Goal: Communication & Community: Answer question/provide support

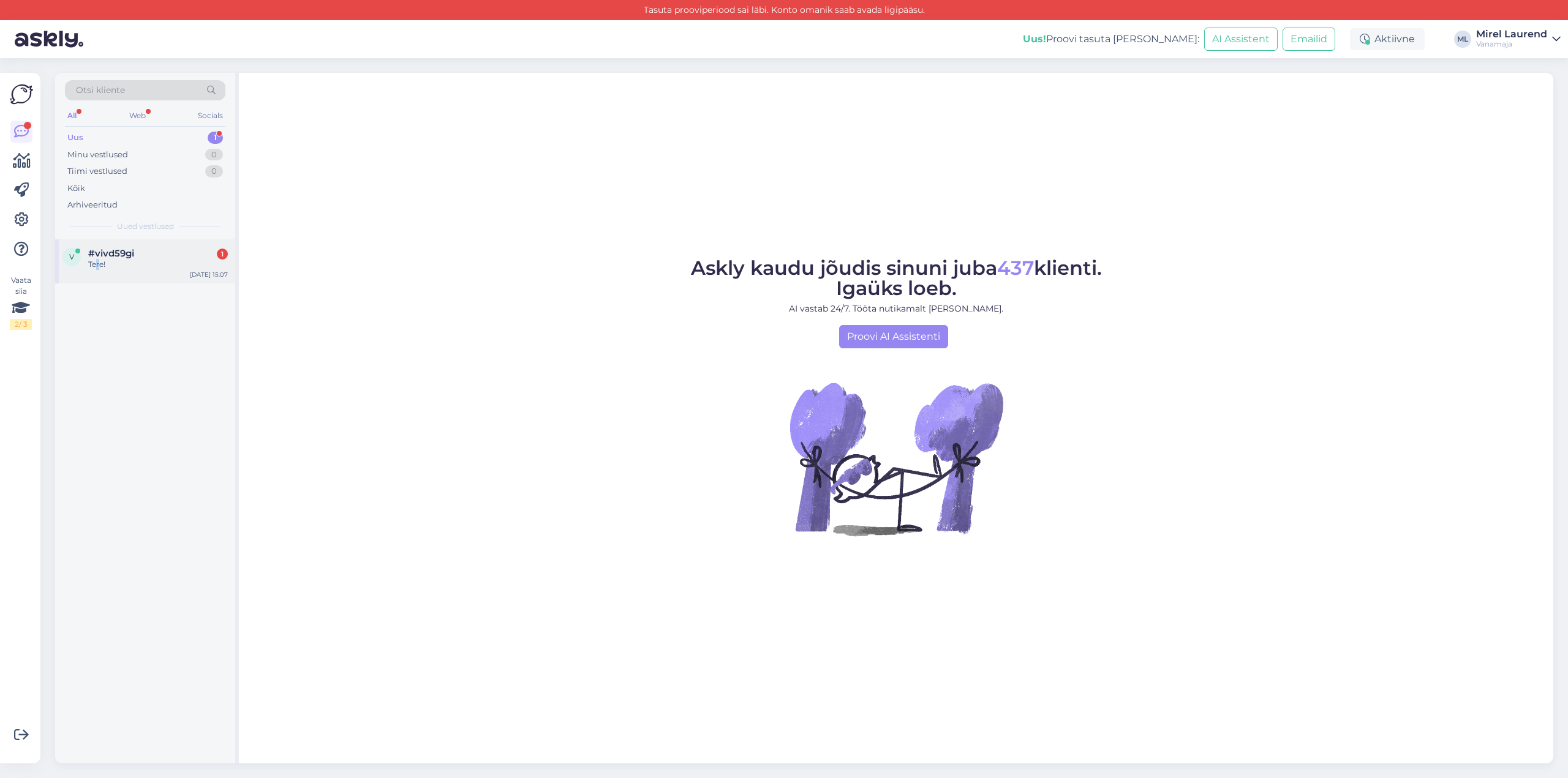
click at [101, 264] on div "Tere!" at bounding box center [158, 264] width 139 height 11
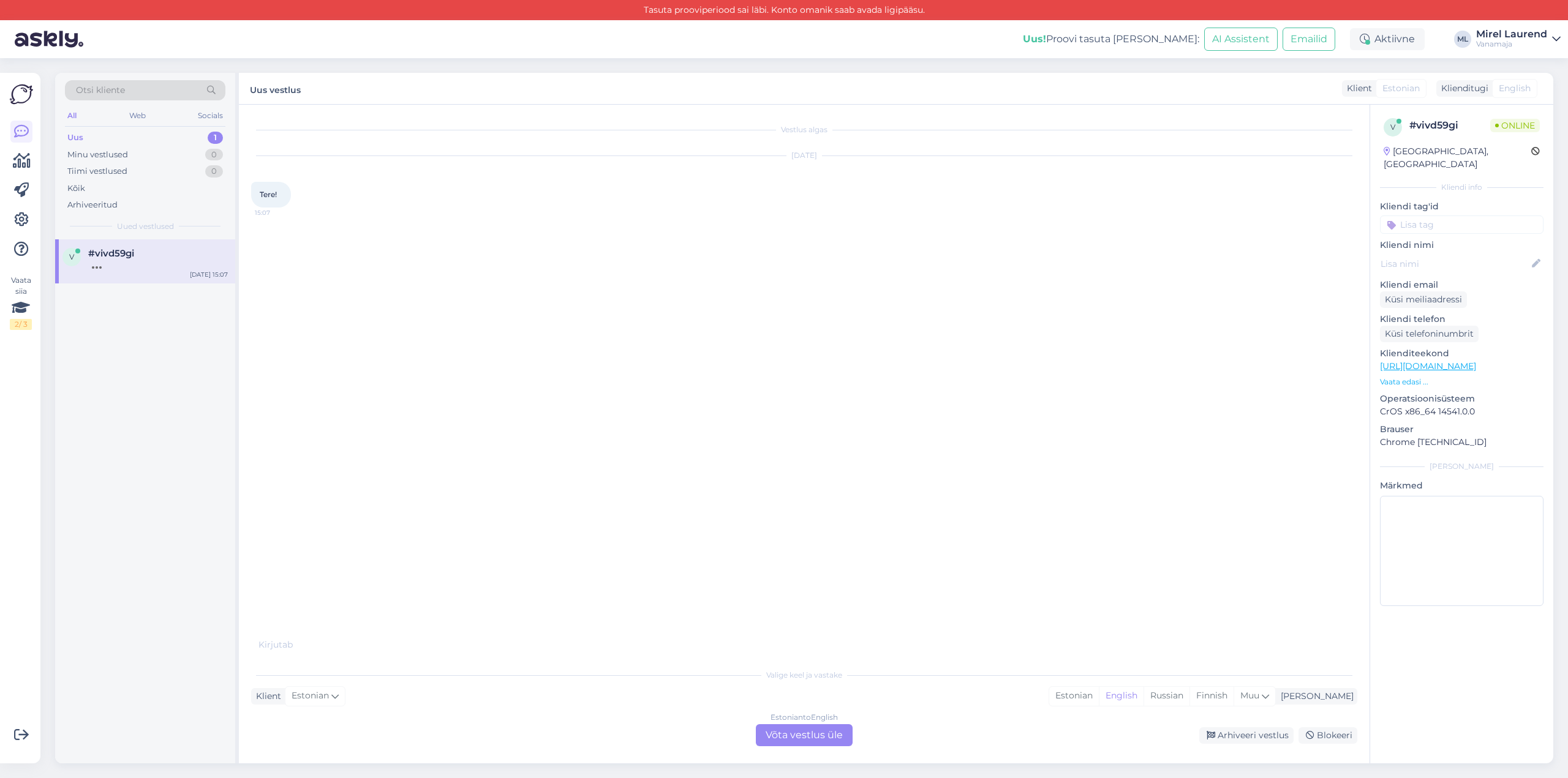
click at [798, 723] on div "Valige [PERSON_NAME] vastake Klient Estonian Mina Estonian English Russian Finn…" at bounding box center [804, 705] width 1106 height 84
click at [791, 734] on div "Estonian to English Võta vestlus üle" at bounding box center [804, 735] width 97 height 22
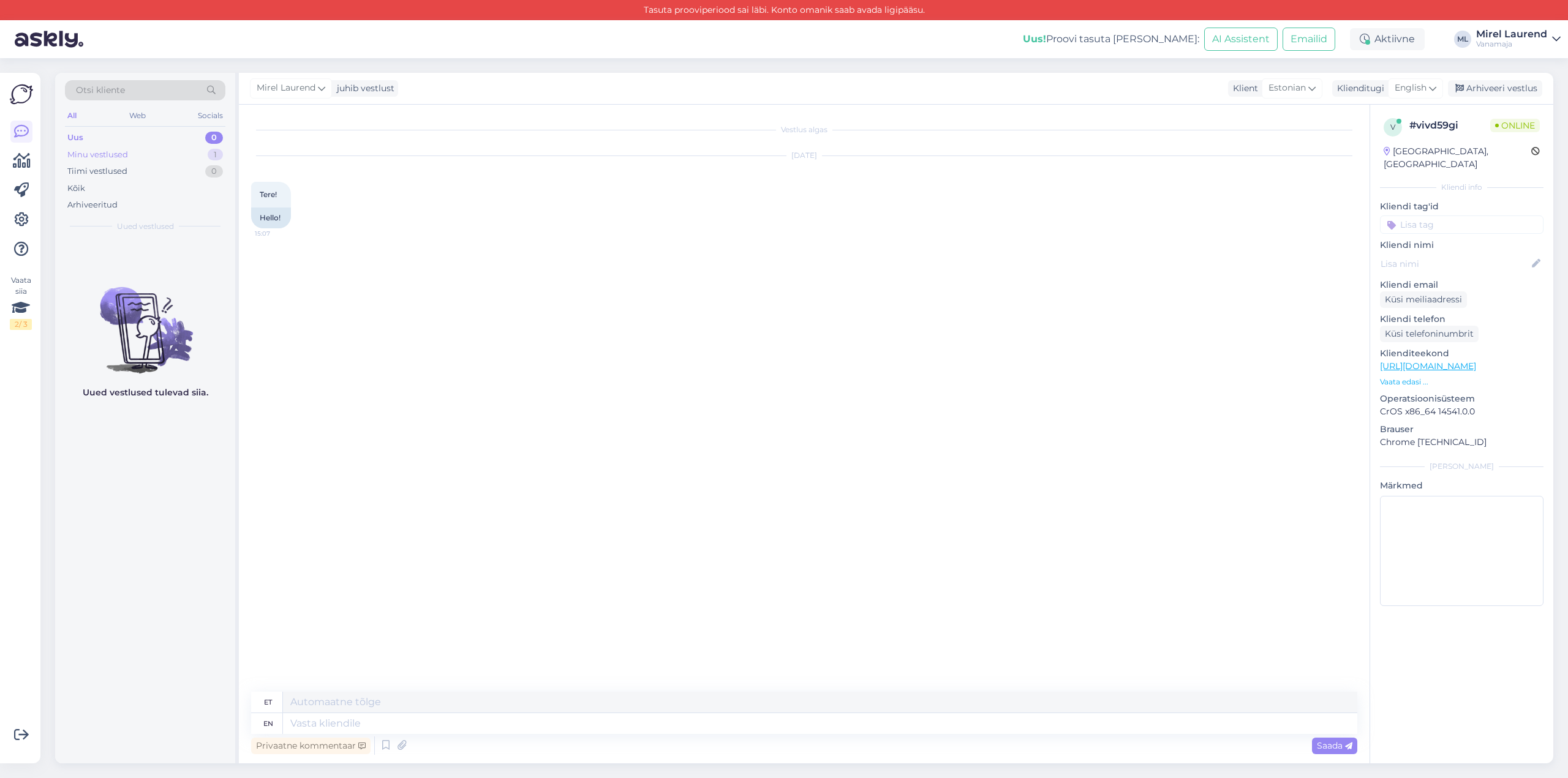
click at [114, 153] on div "Minu vestlused" at bounding box center [98, 155] width 61 height 12
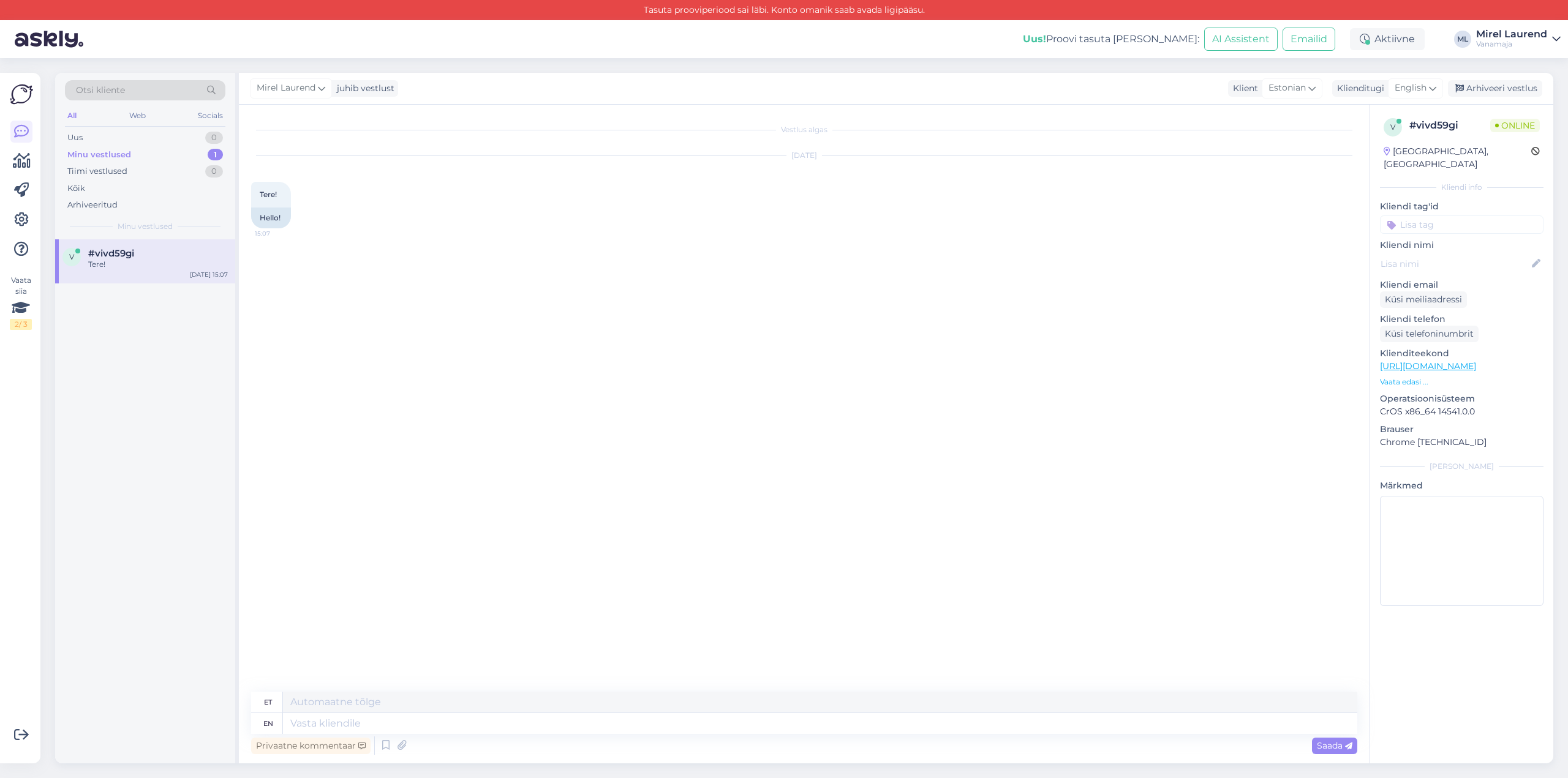
click at [113, 264] on div "Tere!" at bounding box center [158, 264] width 139 height 11
click at [392, 700] on textarea at bounding box center [820, 702] width 1075 height 21
type textarea "Tervist! Kuidas saame abiks olla?"
click at [1431, 85] on icon at bounding box center [1433, 88] width 8 height 14
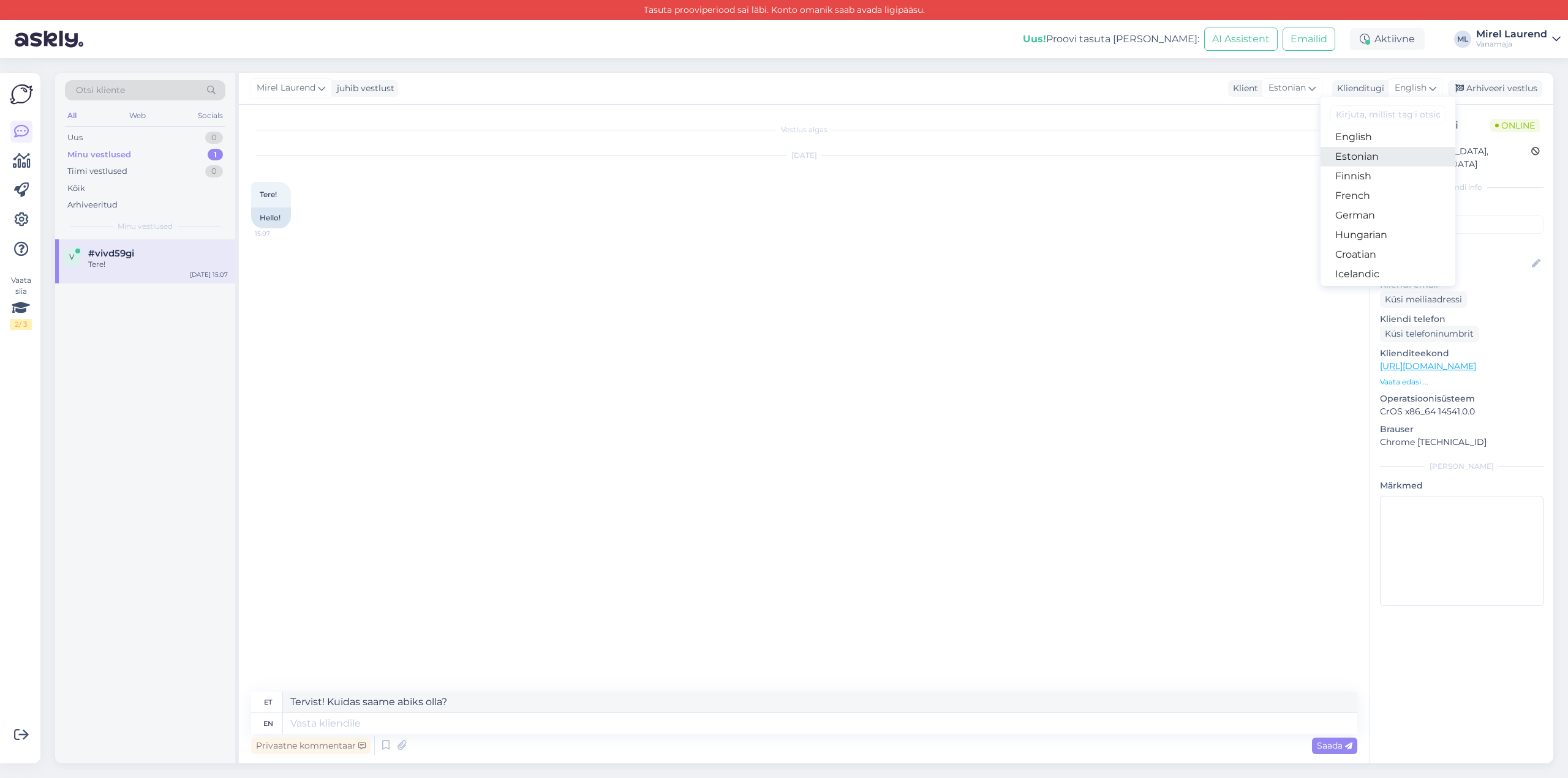
click at [1377, 153] on link "Estonian" at bounding box center [1388, 157] width 135 height 20
click at [683, 719] on textarea at bounding box center [804, 722] width 1106 height 26
type textarea "Tervist! Kuidas saame abiks olla?"
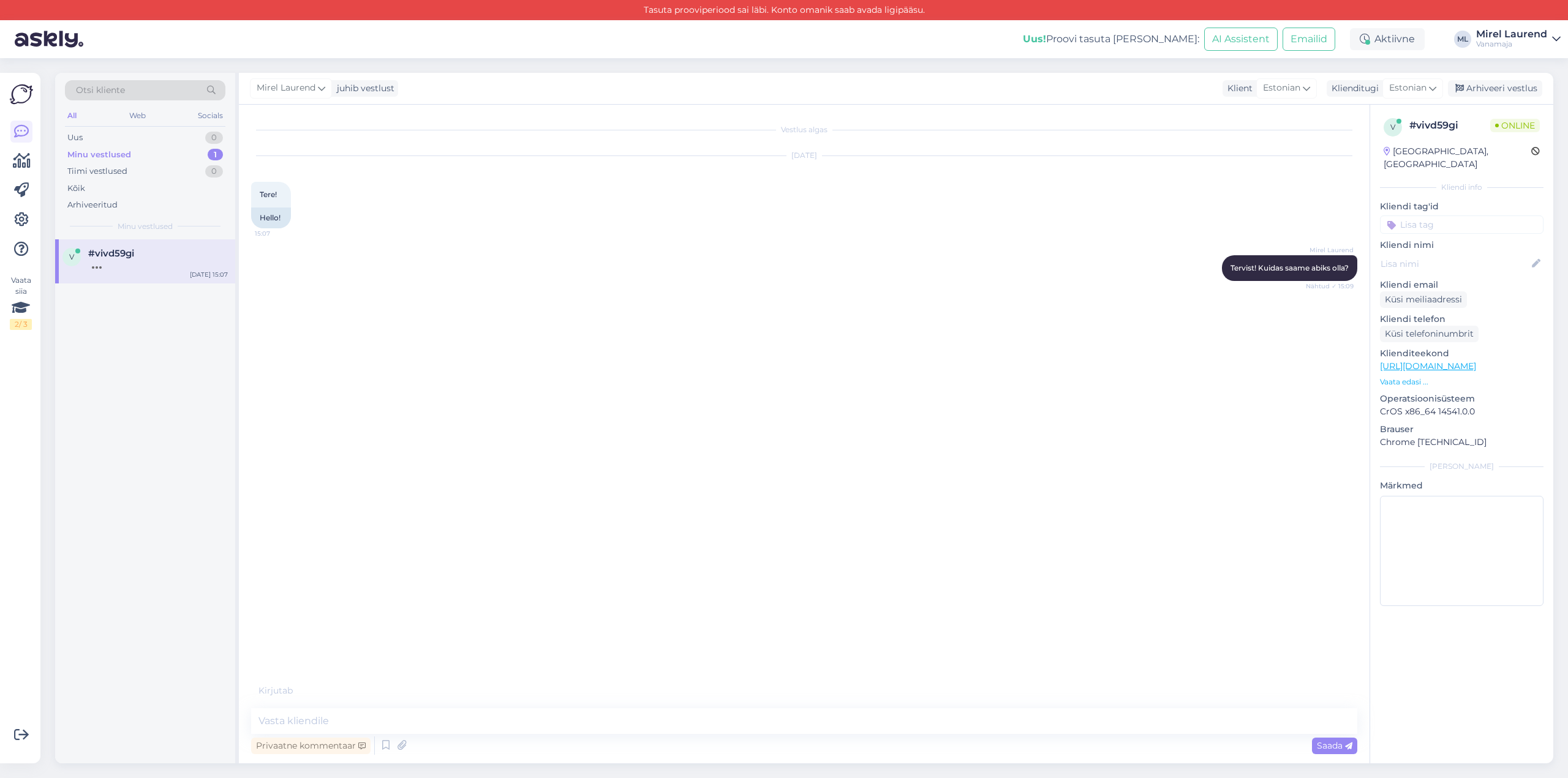
click at [206, 422] on div "v #vivd59gi [DATE] 15:07" at bounding box center [145, 501] width 180 height 525
click at [197, 426] on div "v #vivd59gi [DATE] 15:07" at bounding box center [145, 501] width 180 height 525
click at [516, 732] on textarea at bounding box center [804, 722] width 1106 height 26
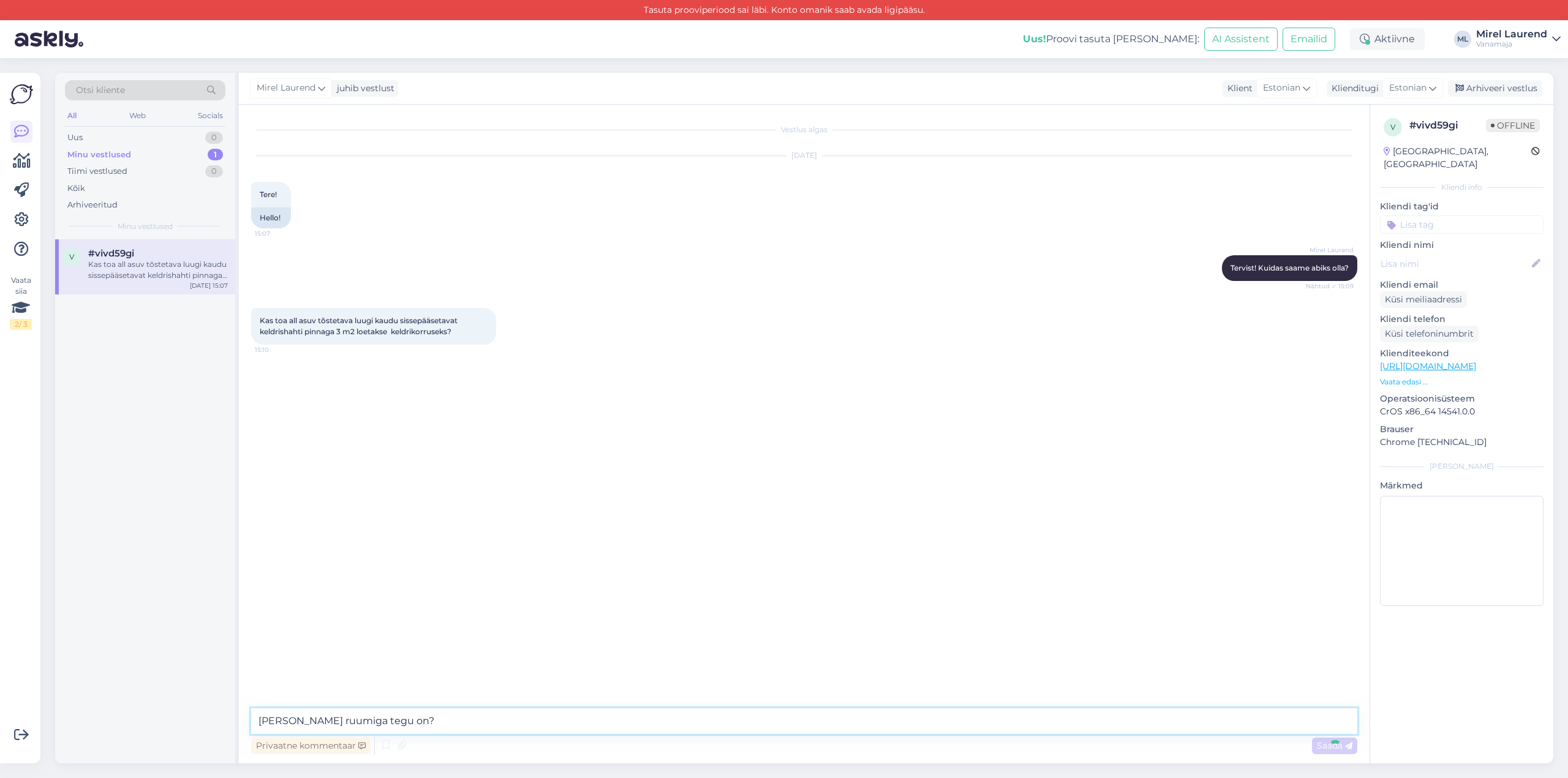
type textarea "[PERSON_NAME] ruumiga tegu on?"
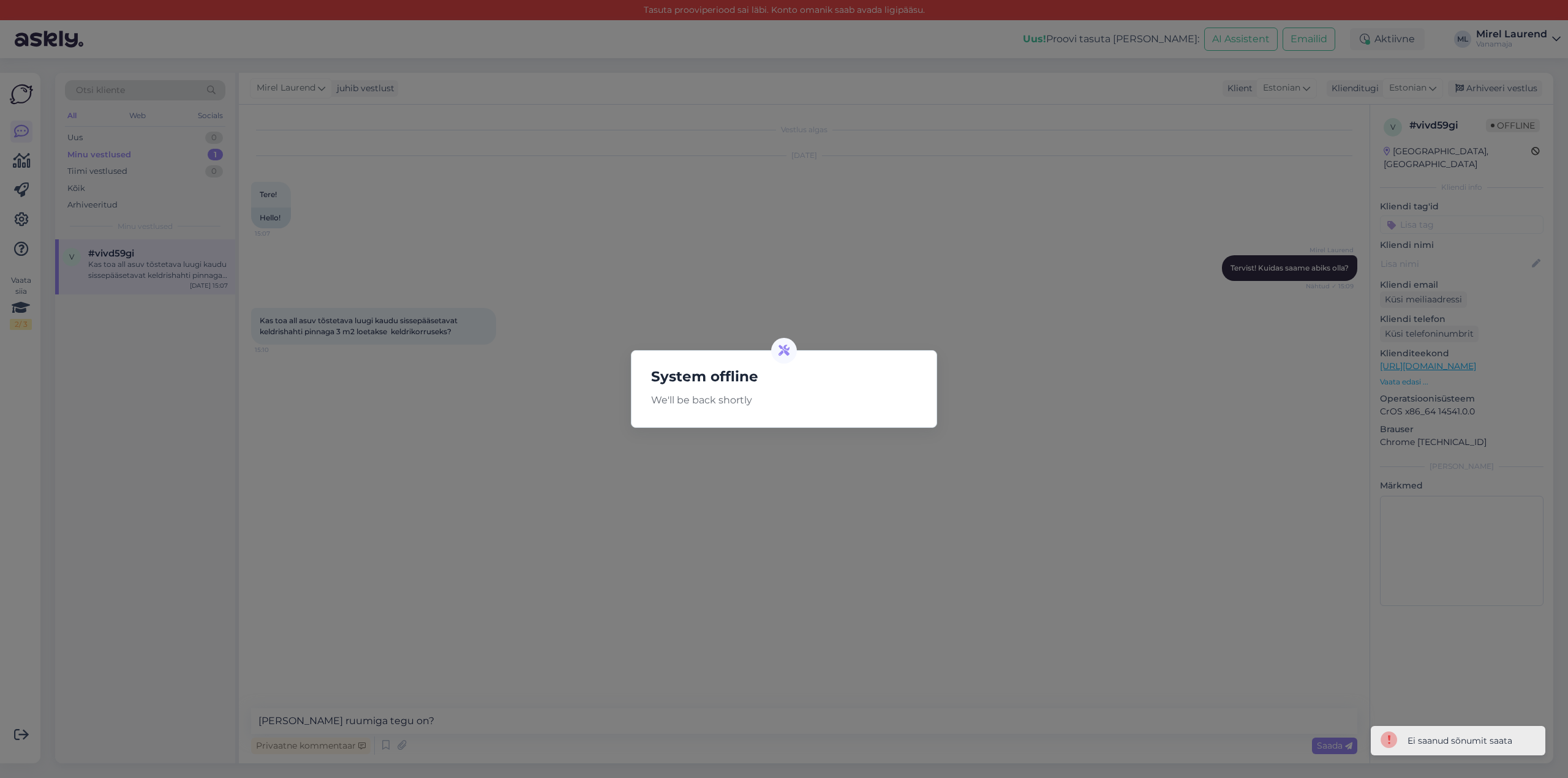
click at [732, 431] on div "System offline We'll be back shortly" at bounding box center [784, 389] width 1568 height 778
click at [788, 360] on div at bounding box center [784, 351] width 26 height 26
click at [733, 410] on div "System offline We'll be back shortly" at bounding box center [784, 389] width 306 height 78
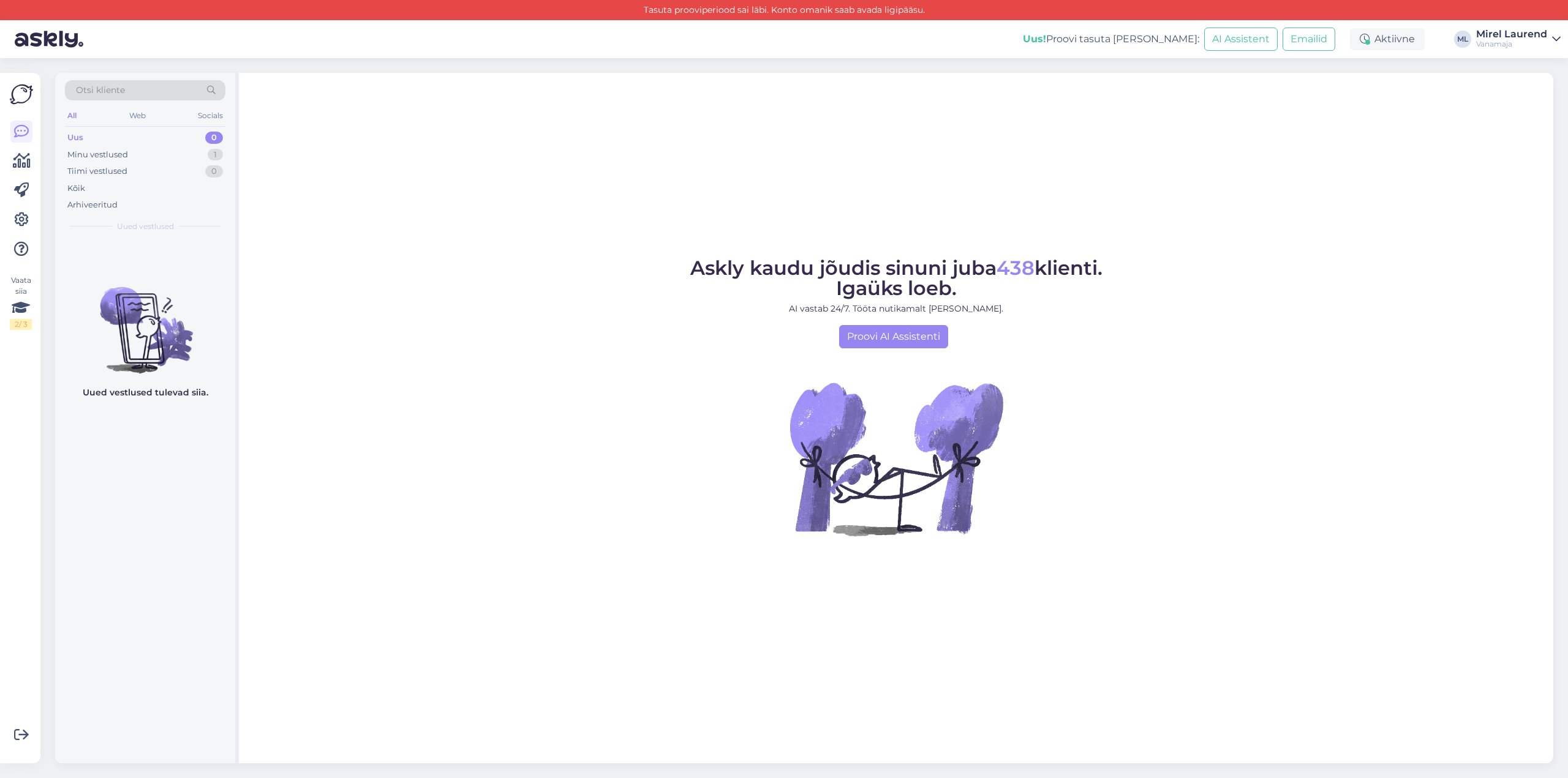
click at [137, 139] on div "Uus 0" at bounding box center [145, 138] width 161 height 18
click at [135, 153] on div "Minu vestlused 1" at bounding box center [145, 155] width 161 height 18
click at [156, 267] on div "Kas toa all asuv tõstetava luugi kaudu sissepääsetavat keldrishahti pinnaga 3 m…" at bounding box center [158, 270] width 139 height 22
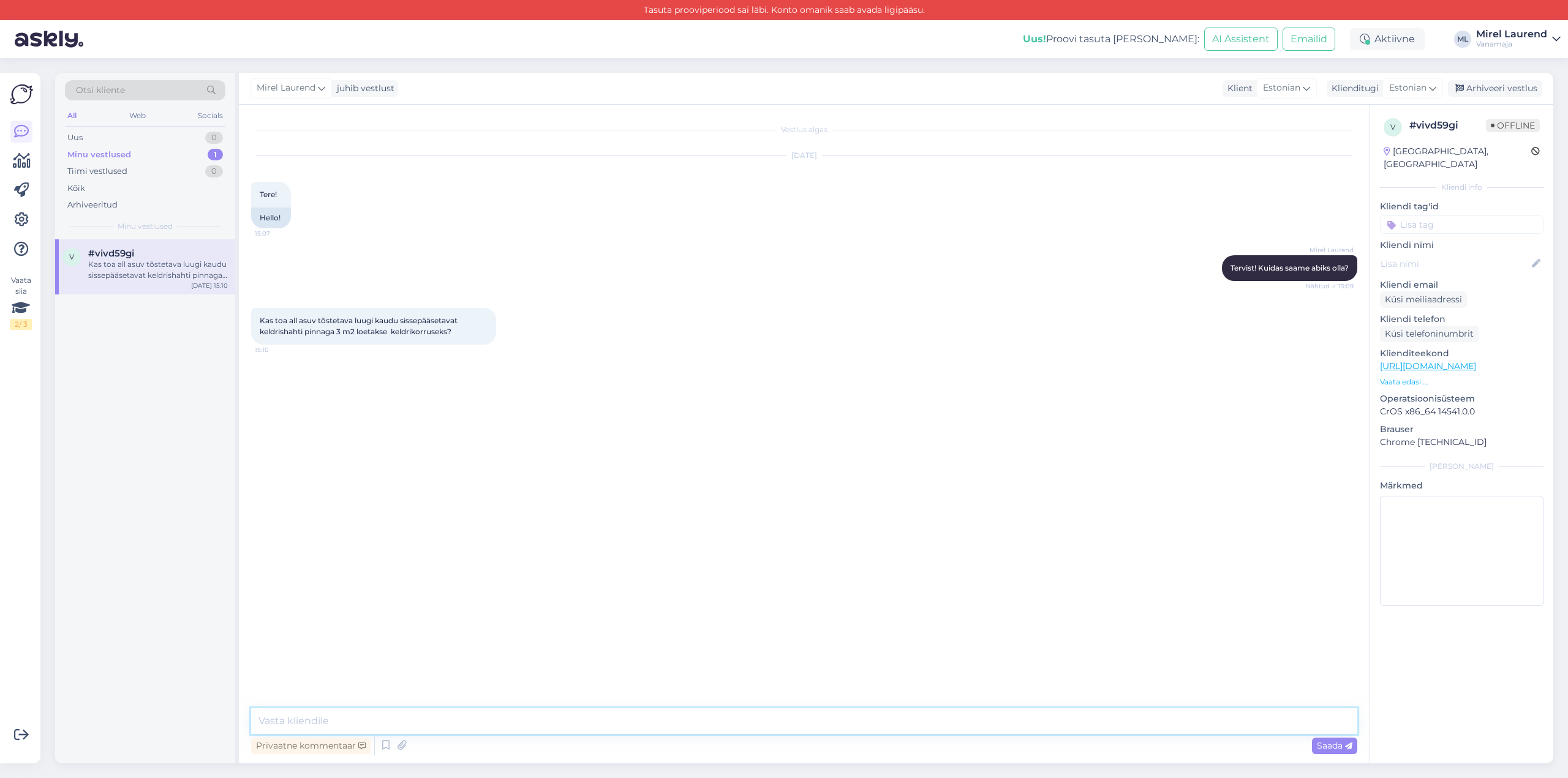
click at [470, 723] on textarea at bounding box center [804, 722] width 1106 height 26
type textarea "Kui kõrge korrusega tegu on?"
click at [763, 718] on textarea at bounding box center [804, 722] width 1106 height 26
click at [1186, 388] on icon at bounding box center [1182, 385] width 8 height 8
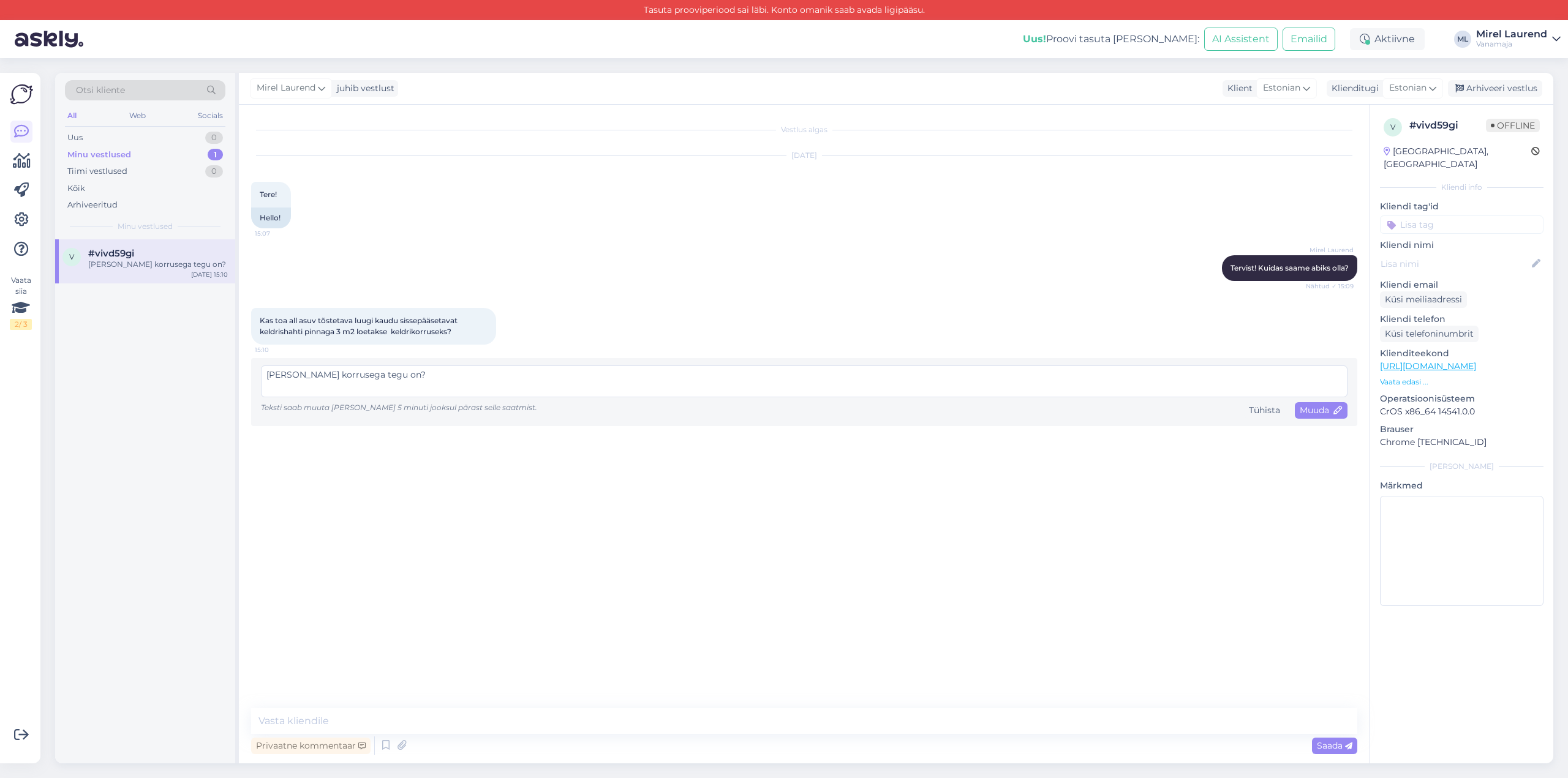
click at [329, 373] on textarea "Kui kõrge korrusega tegu on?" at bounding box center [804, 382] width 1087 height 32
type textarea "[PERSON_NAME] ruumiga tegu on?"
click at [1334, 414] on icon at bounding box center [1338, 411] width 8 height 8
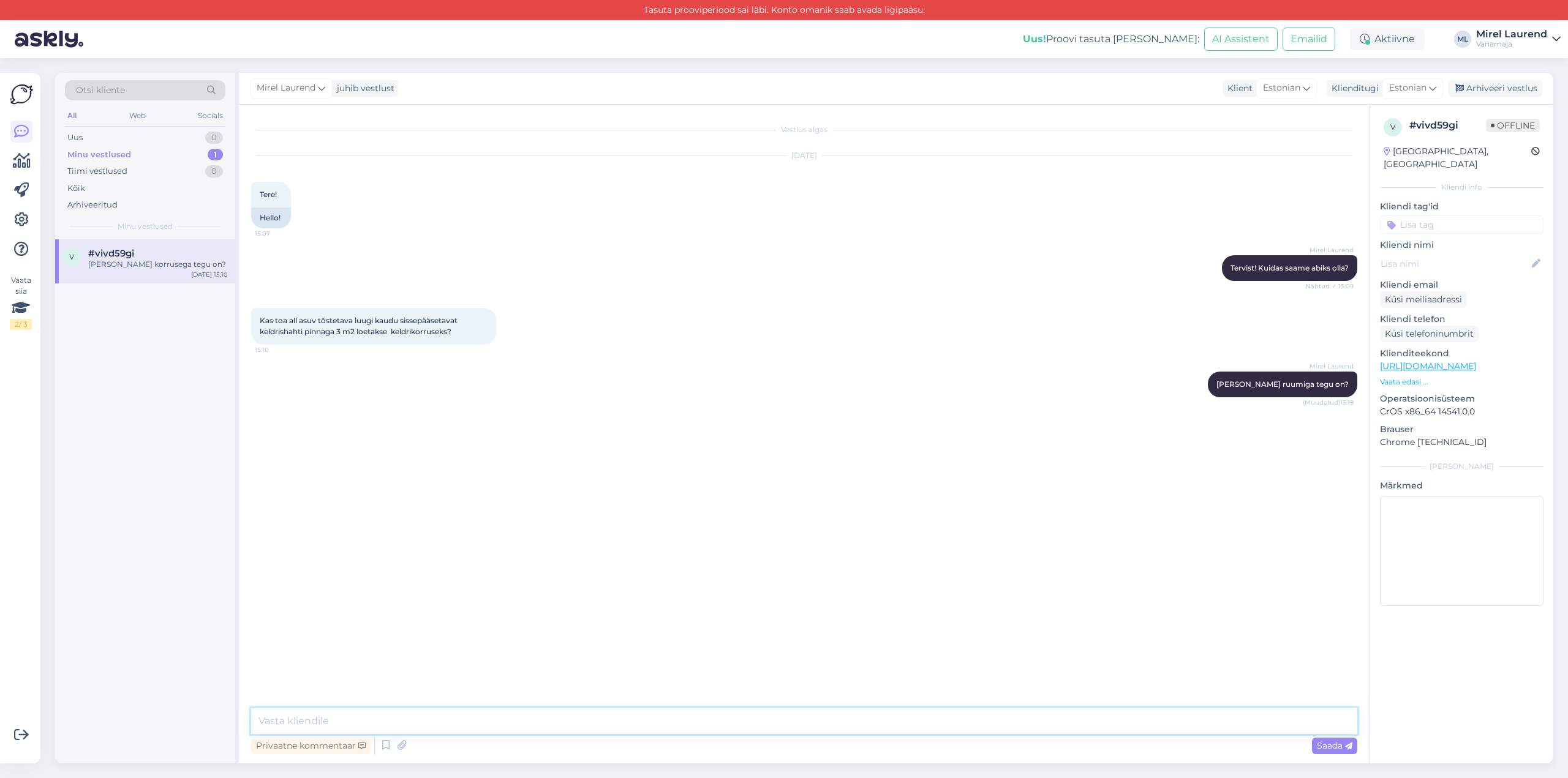
click at [656, 726] on textarea at bounding box center [804, 722] width 1106 height 26
